Goal: Entertainment & Leisure: Consume media (video, audio)

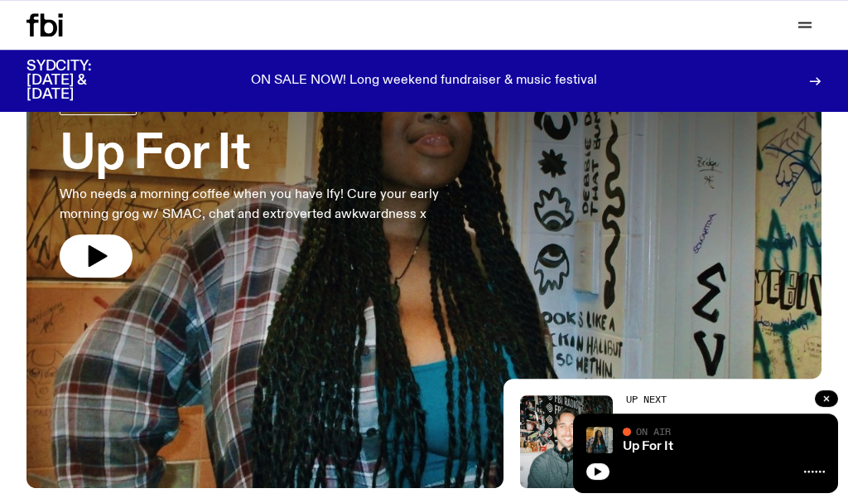
scroll to position [110, 0]
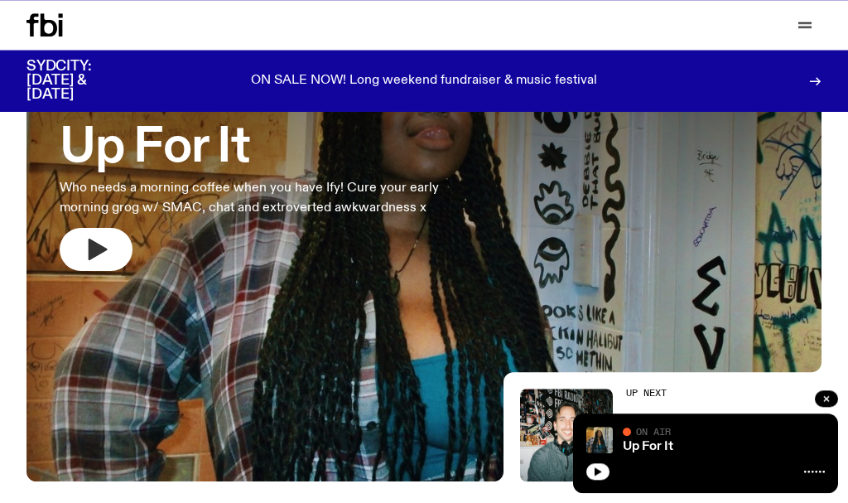
click at [99, 244] on icon "button" at bounding box center [96, 249] width 27 height 27
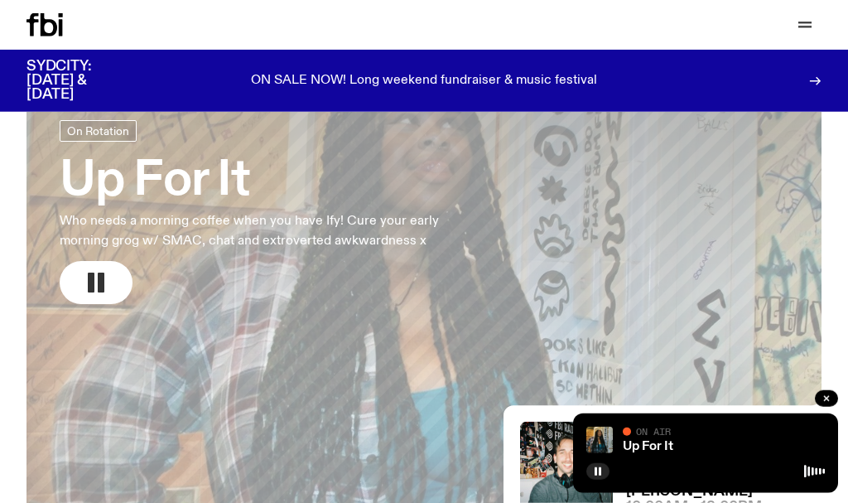
scroll to position [70, 0]
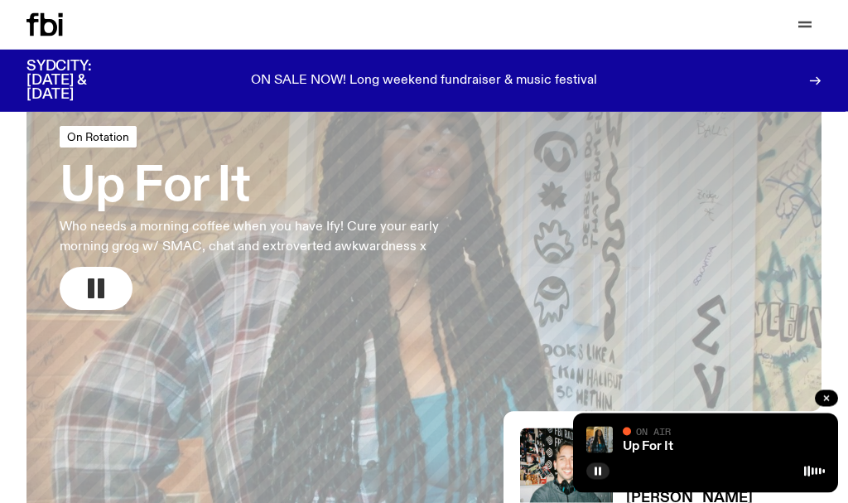
click at [94, 135] on span "On Rotation" at bounding box center [98, 137] width 62 height 12
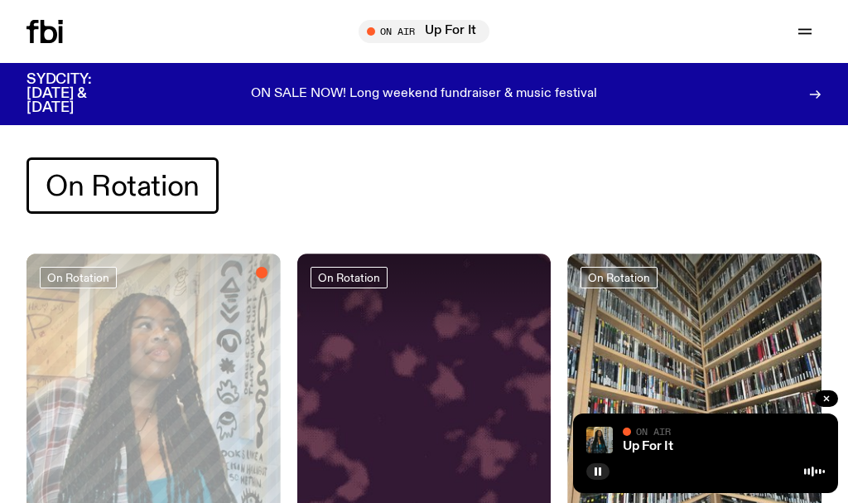
click at [744, 449] on div "Up For It" at bounding box center [721, 447] width 205 height 12
click at [610, 439] on img at bounding box center [599, 440] width 27 height 27
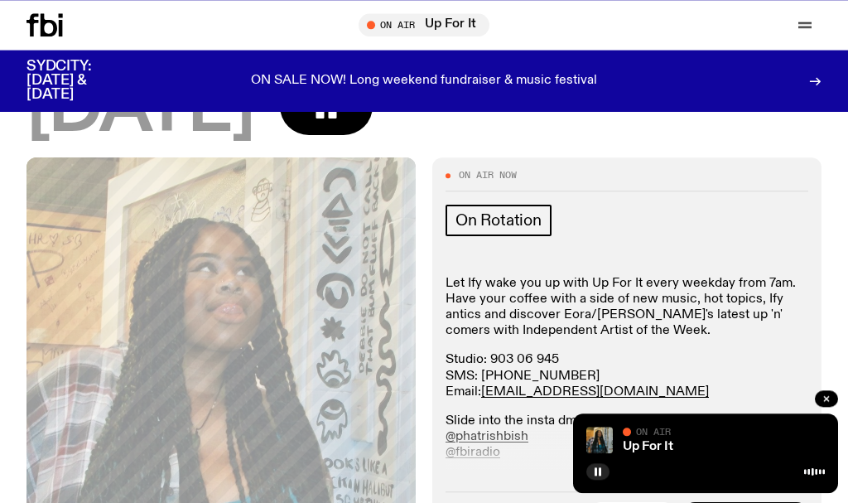
scroll to position [144, 0]
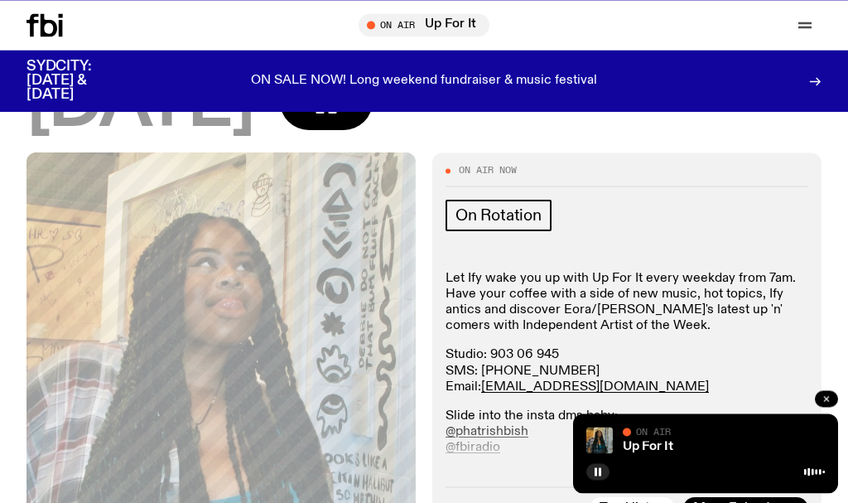
click at [827, 398] on icon "button" at bounding box center [826, 398] width 5 height 5
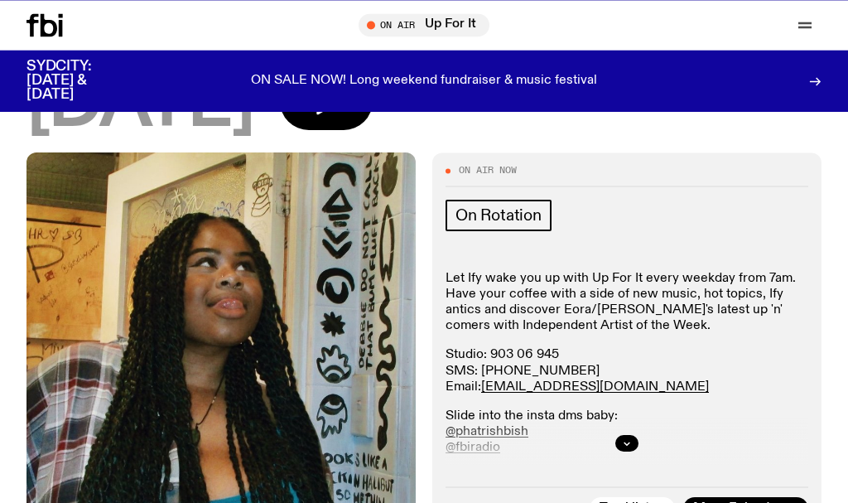
click at [108, 440] on img at bounding box center [221, 411] width 389 height 518
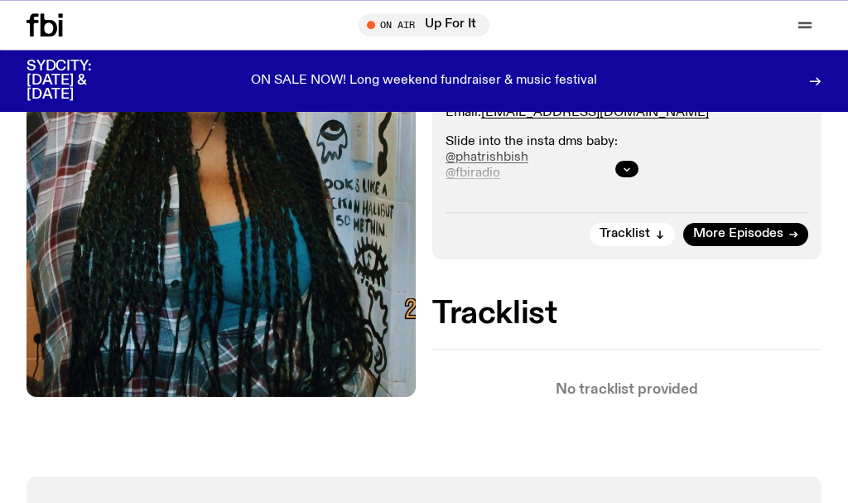
scroll to position [425, 0]
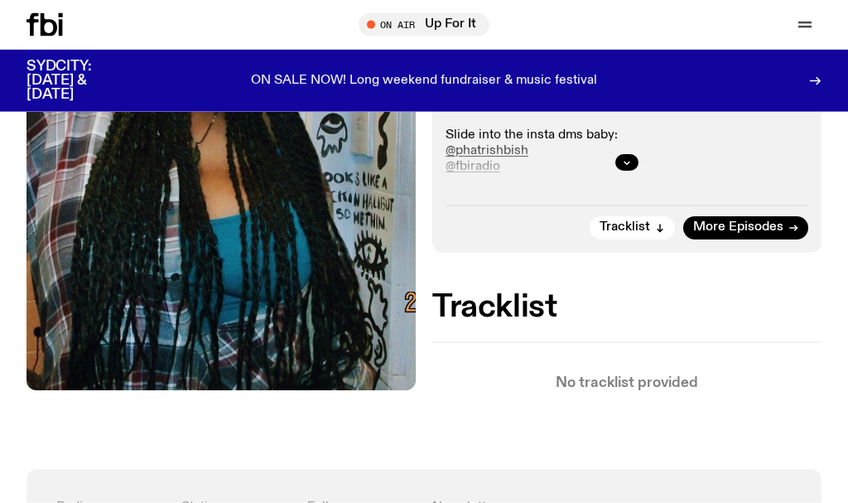
click at [225, 326] on img at bounding box center [221, 131] width 389 height 518
click at [374, 27] on icon "button" at bounding box center [372, 25] width 10 height 10
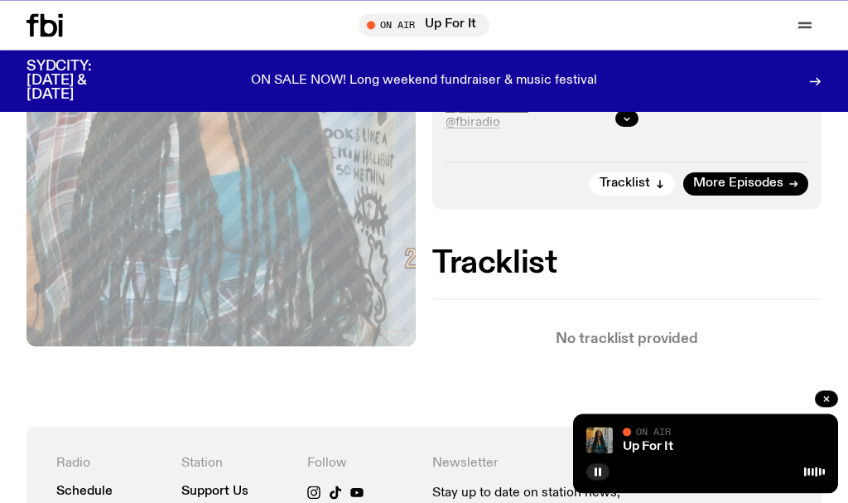
scroll to position [445, 0]
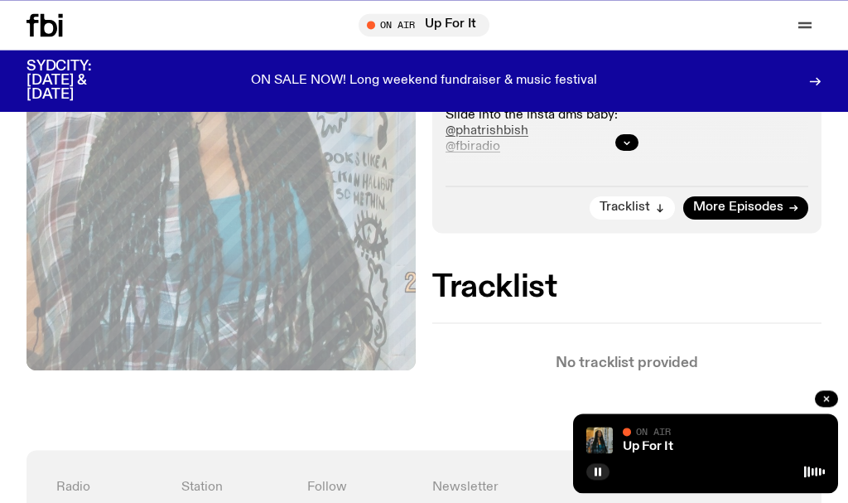
click at [650, 203] on span "Tracklist" at bounding box center [625, 207] width 51 height 12
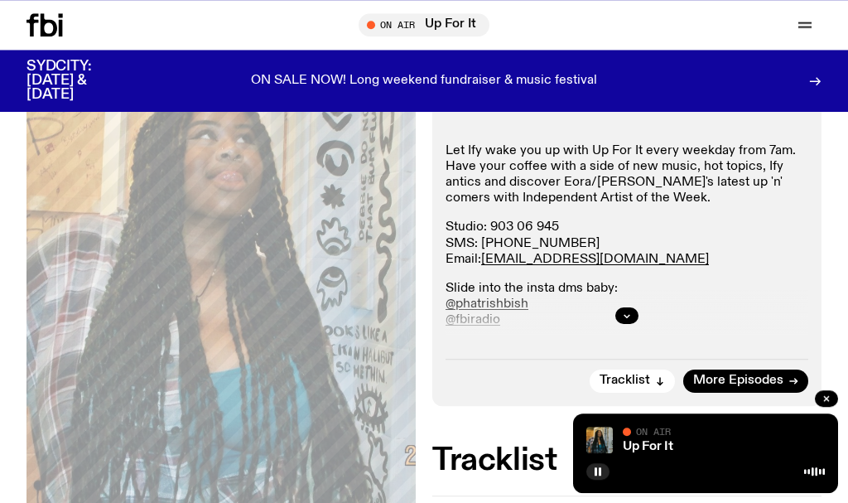
scroll to position [277, 0]
